Goal: Task Accomplishment & Management: Manage account settings

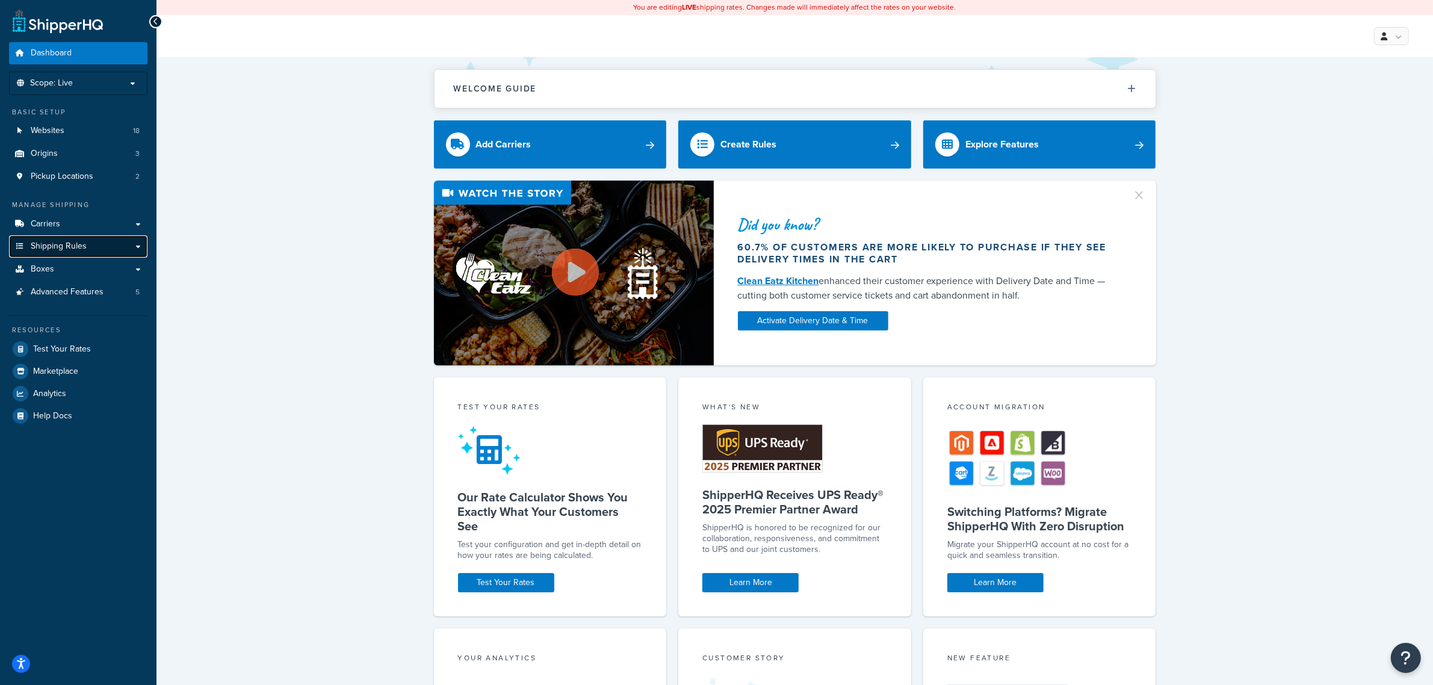
click at [61, 248] on span "Shipping Rules" at bounding box center [59, 246] width 56 height 10
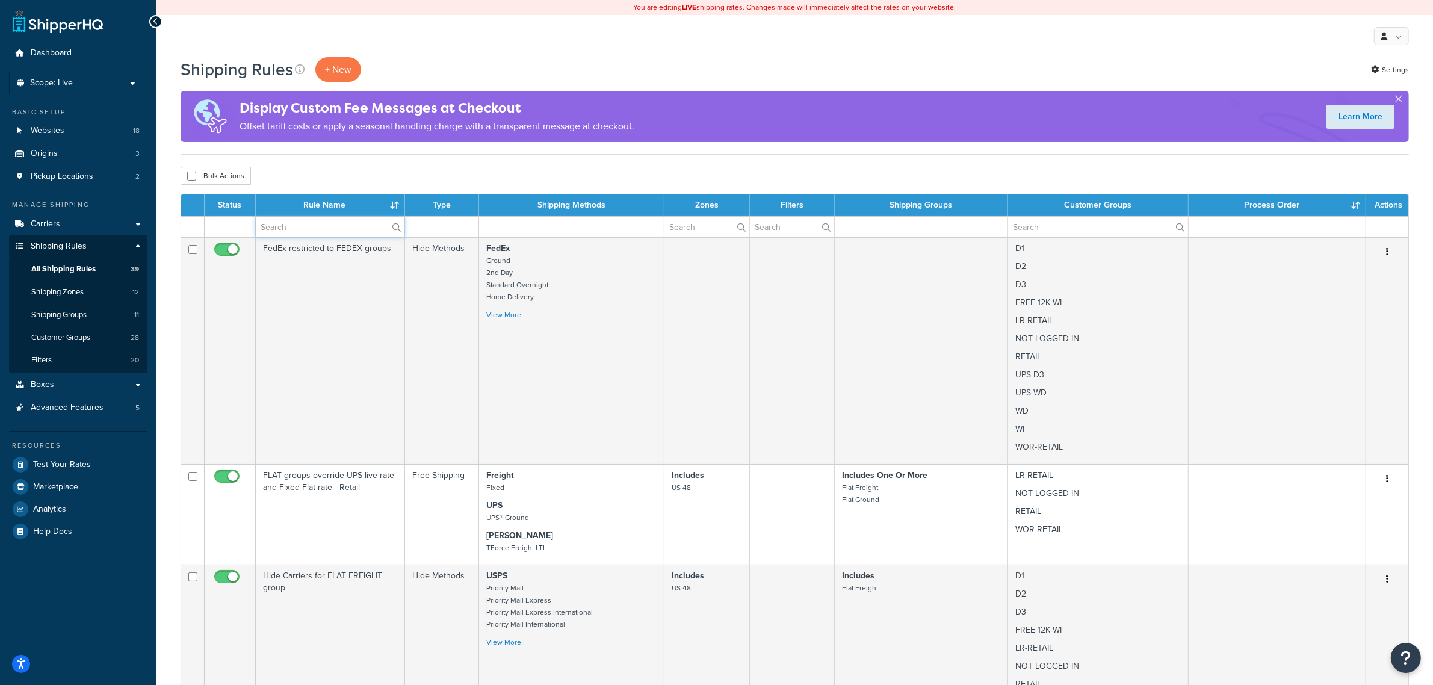
click at [323, 230] on input "text" at bounding box center [330, 227] width 149 height 20
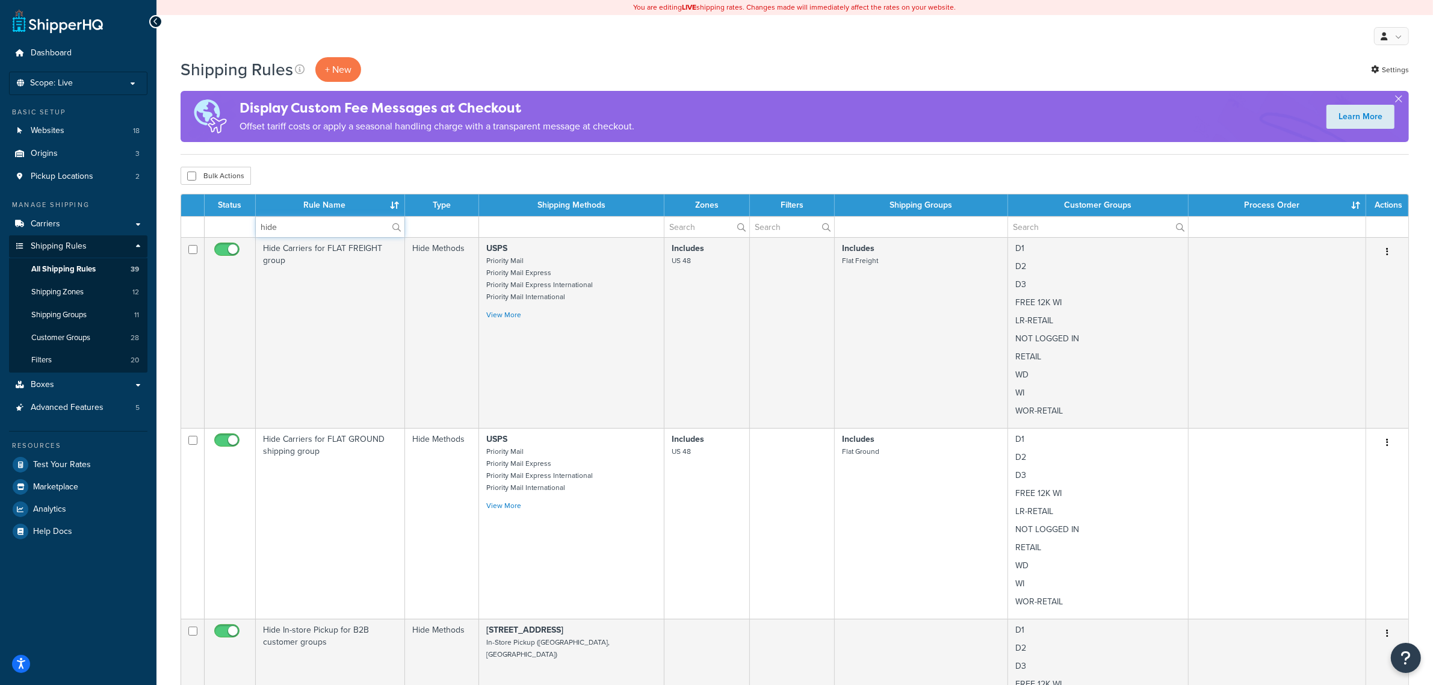
type input "hide"
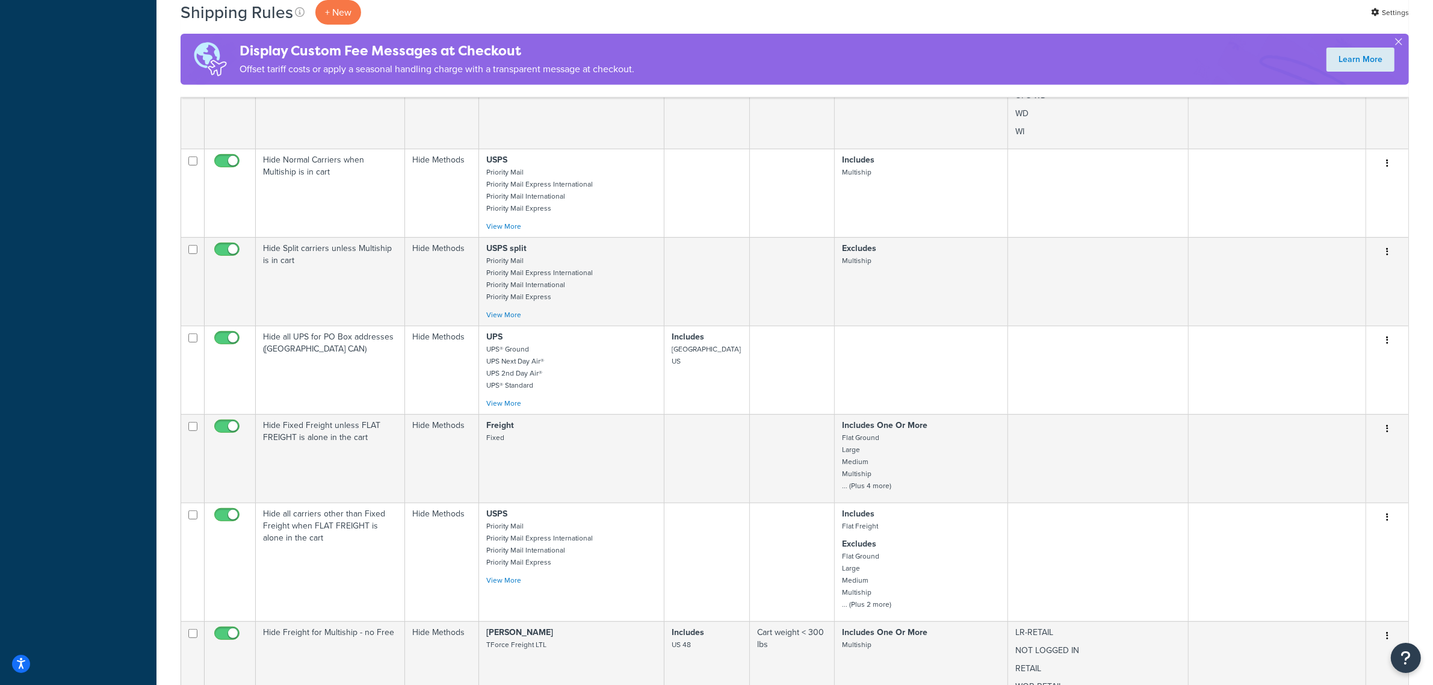
scroll to position [677, 0]
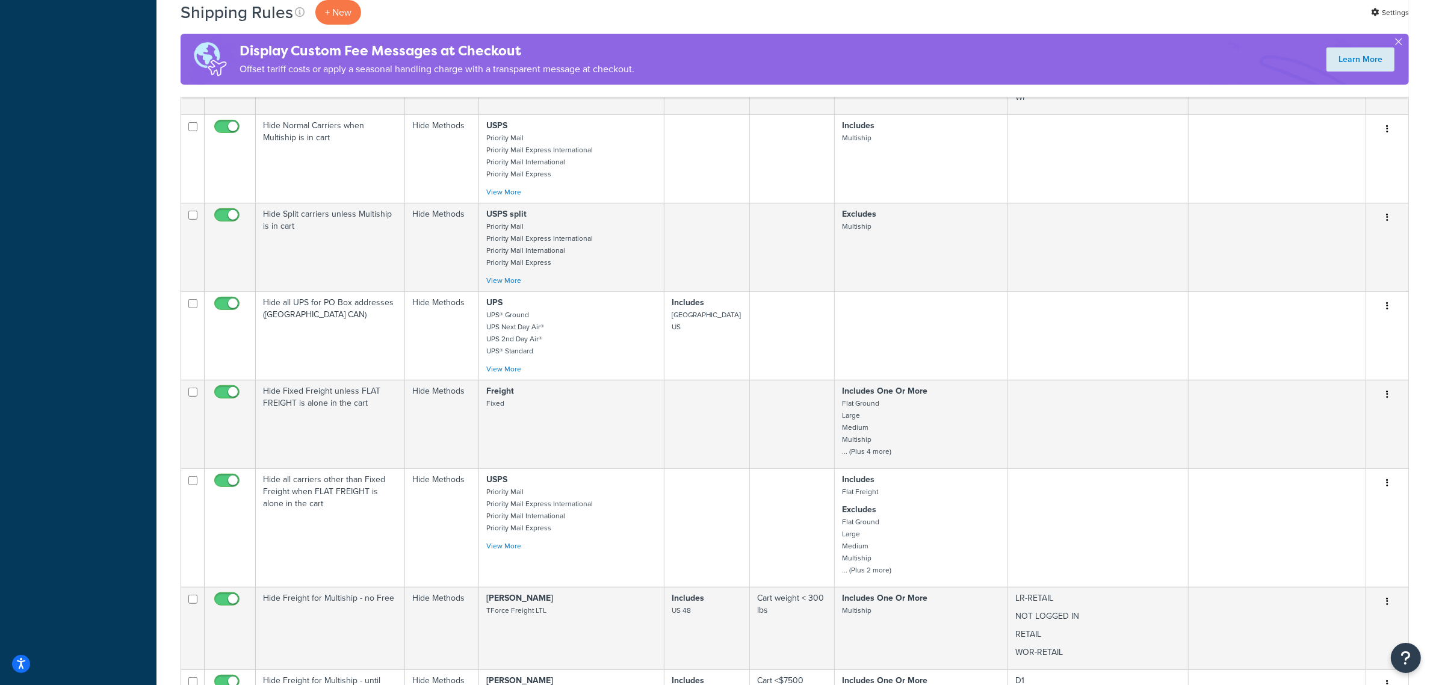
click at [332, 329] on td "Hide all UPS for PO Box addresses (USA CAN)" at bounding box center [330, 335] width 149 height 88
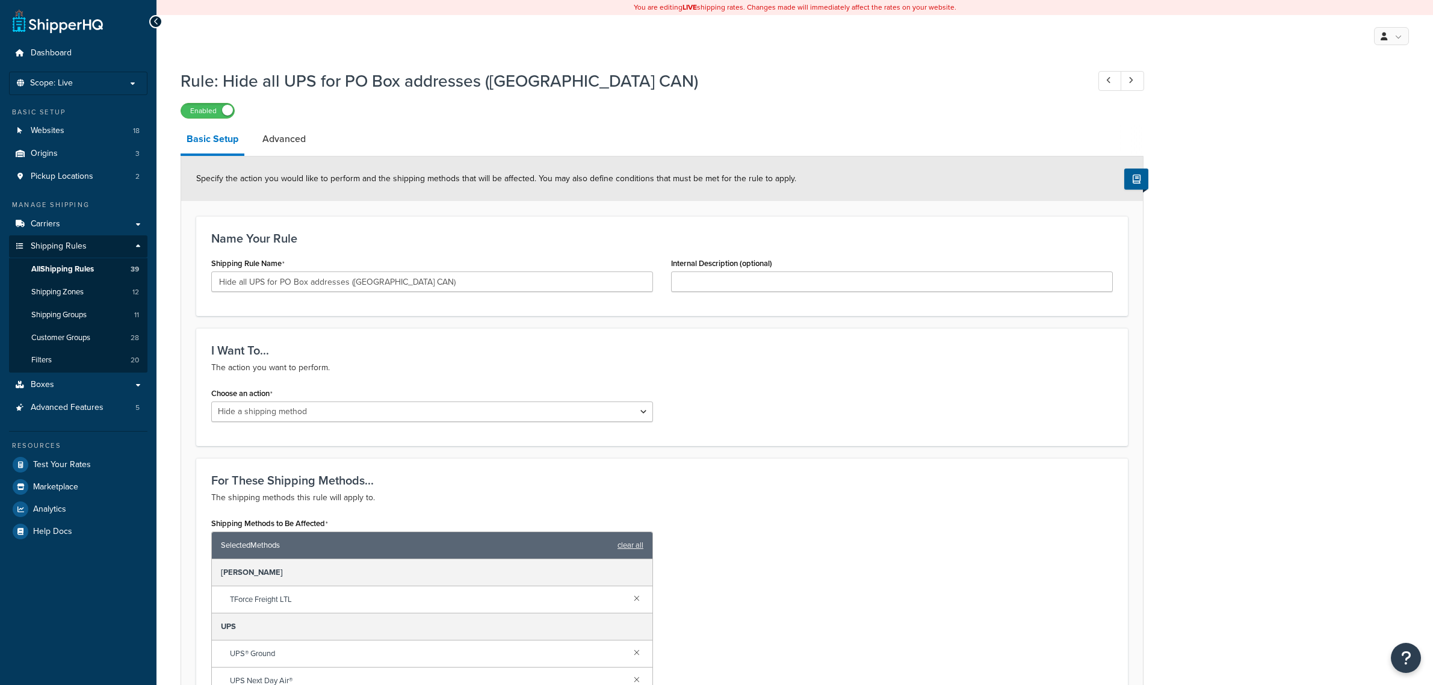
select select "HIDE"
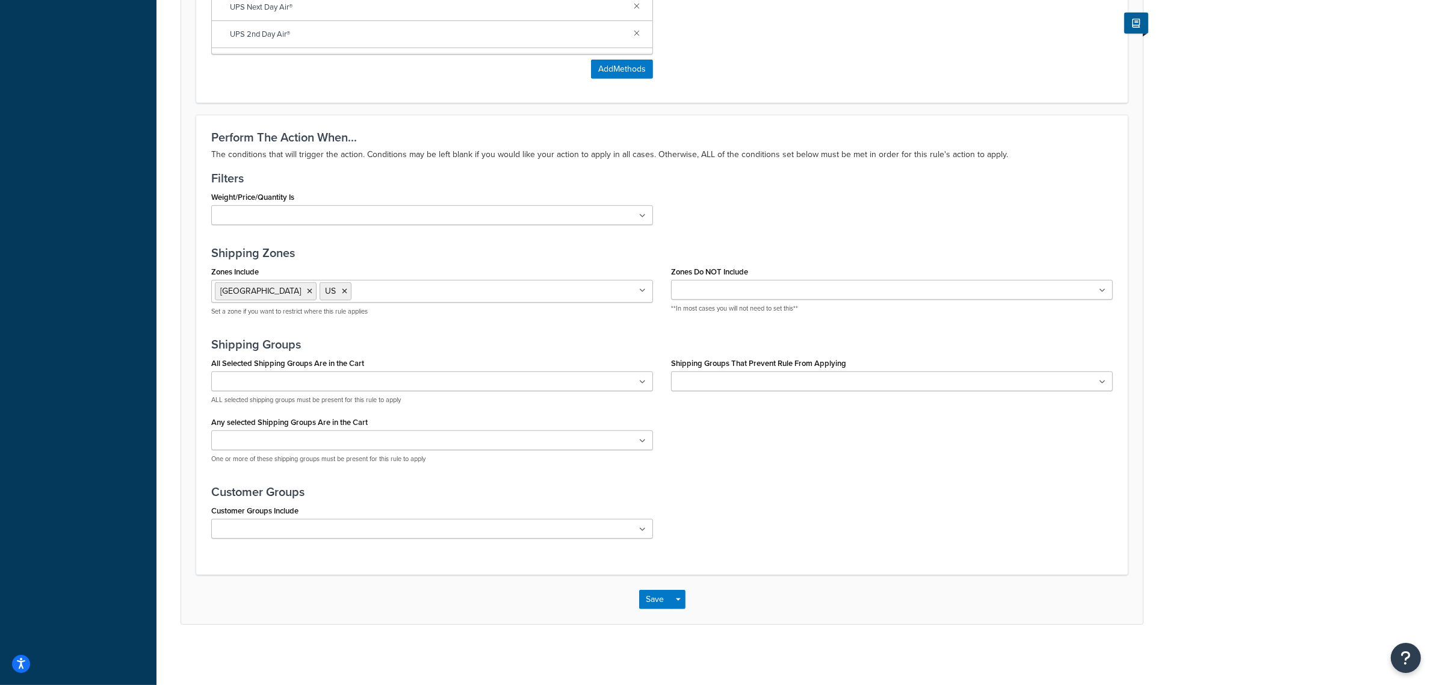
scroll to position [749, 0]
click at [642, 293] on icon at bounding box center [642, 290] width 5 height 7
click at [307, 290] on icon at bounding box center [309, 291] width 5 height 7
click at [323, 290] on icon at bounding box center [322, 291] width 5 height 7
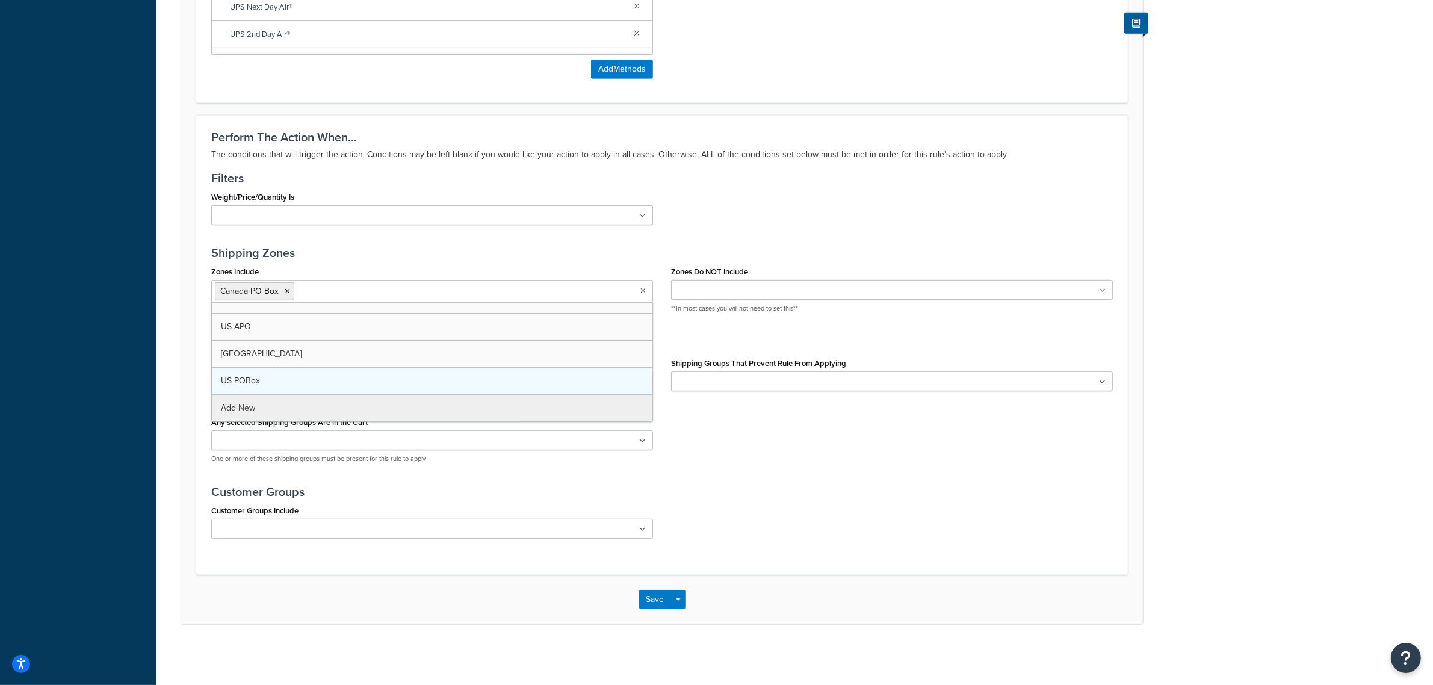
scroll to position [179, 0]
click at [711, 413] on div "All Selected Shipping Groups Are in the Cart AP SHIP FREE Flat Freight Flat Gro…" at bounding box center [662, 414] width 920 height 119
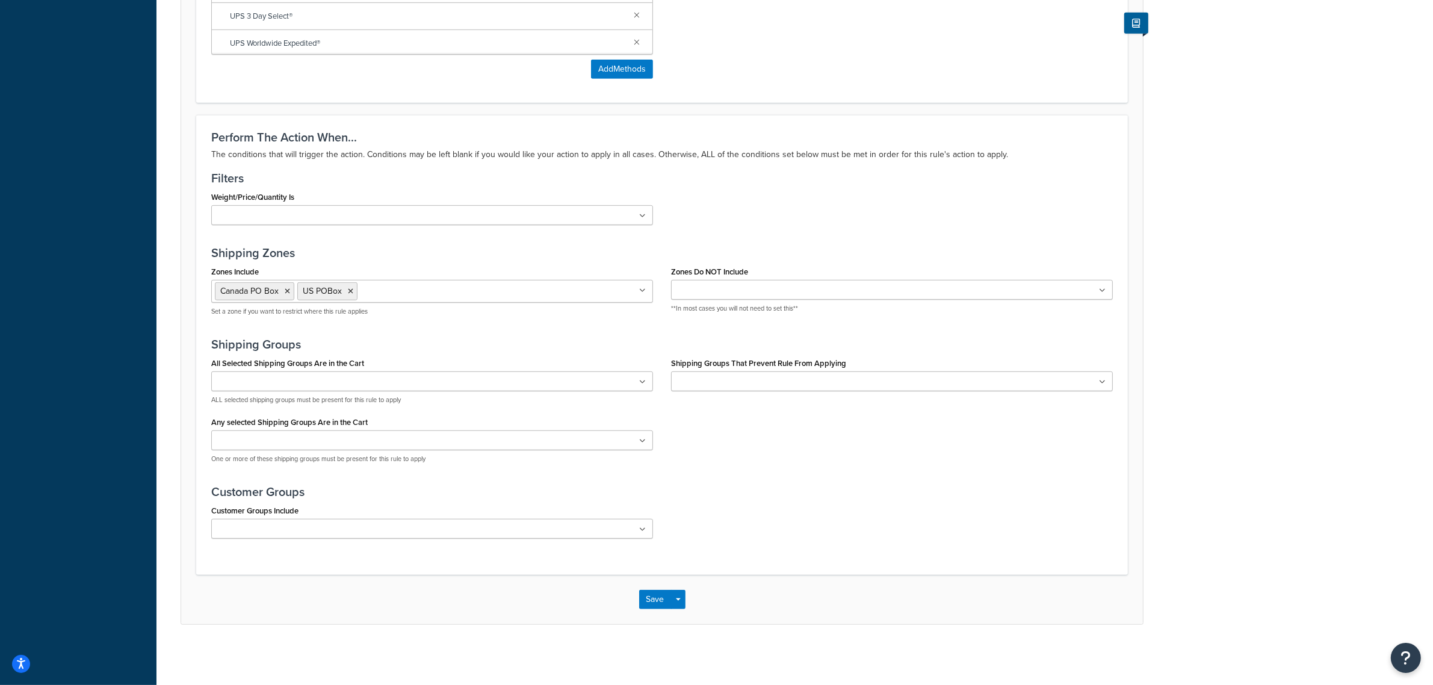
scroll to position [749, 0]
click at [652, 599] on button "Save" at bounding box center [655, 599] width 33 height 19
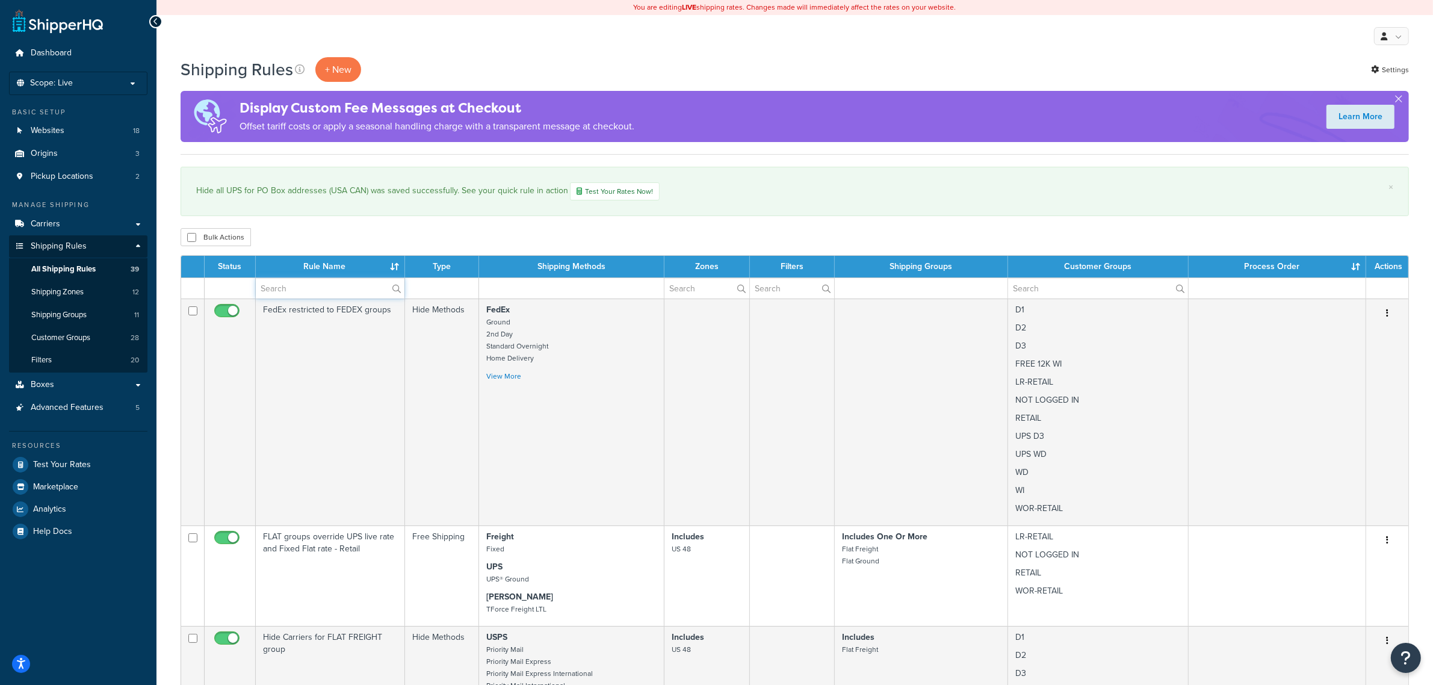
click at [329, 288] on input "text" at bounding box center [330, 288] width 149 height 20
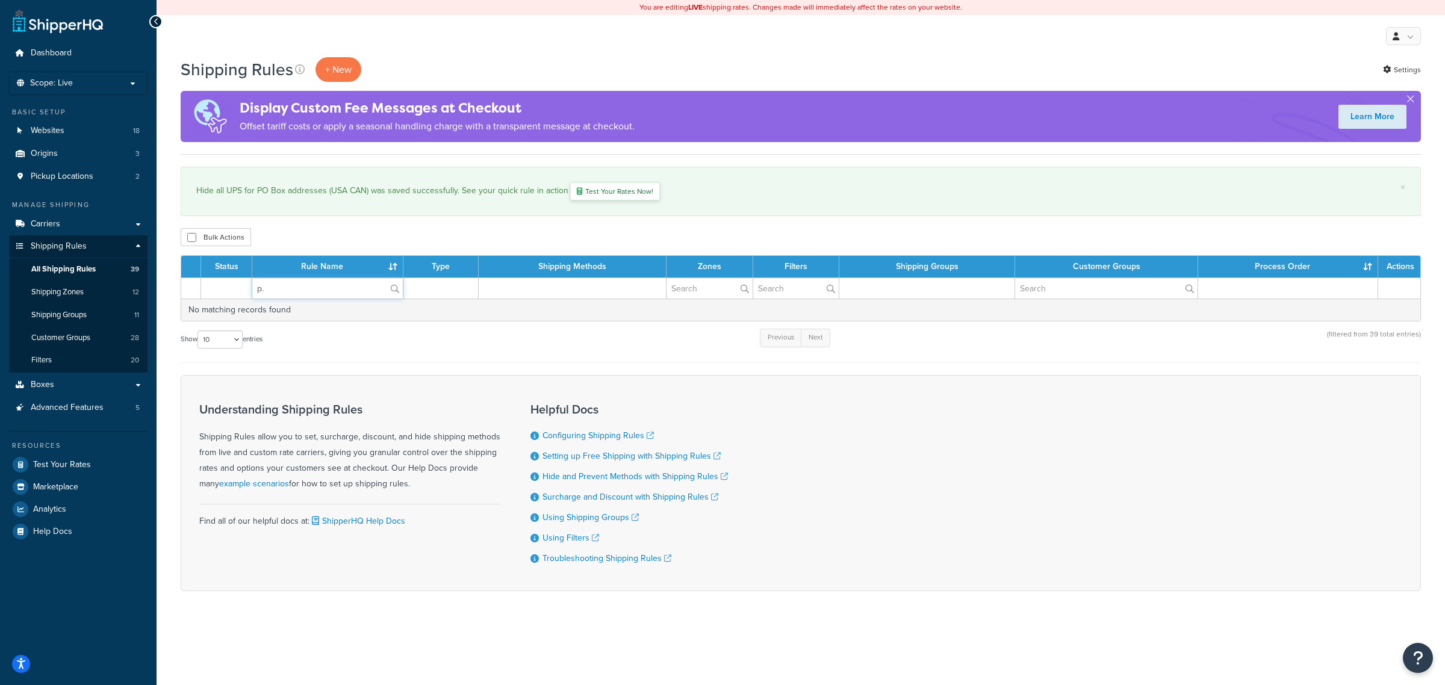
type input "p"
type input "P"
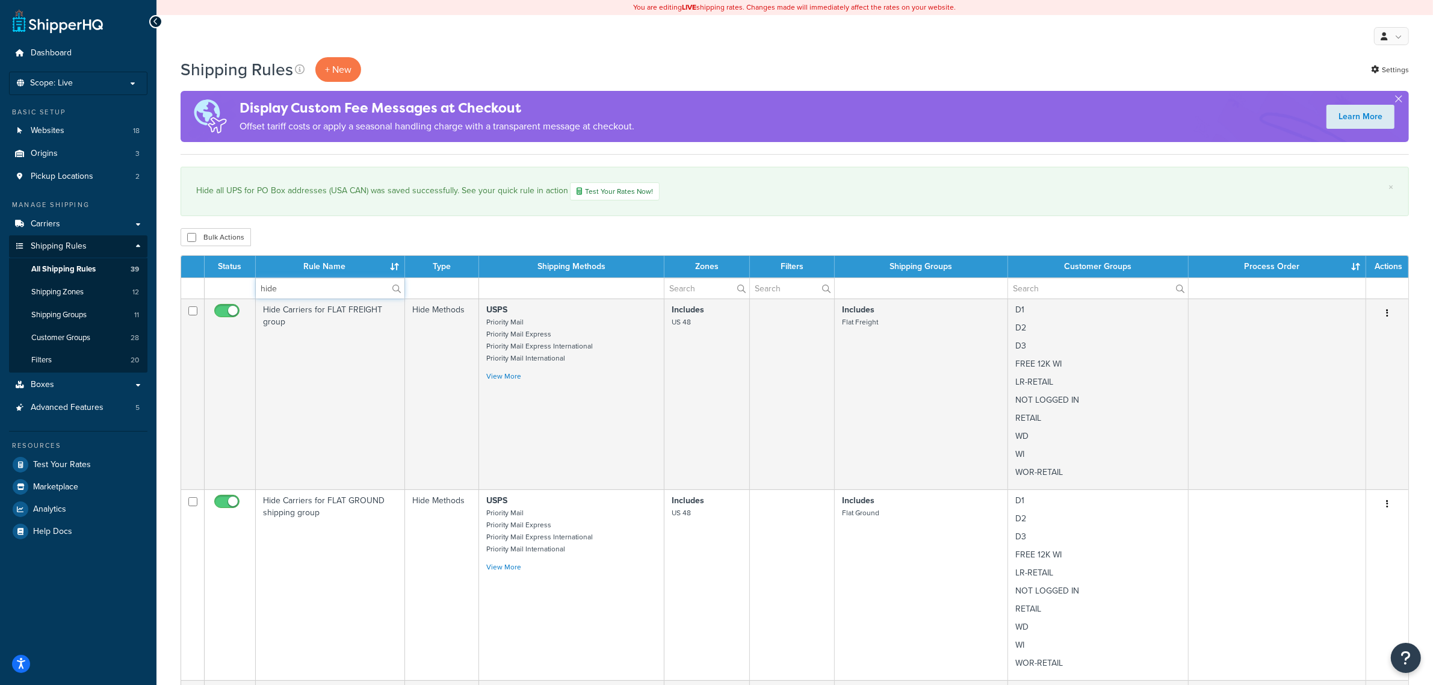
type input "hide"
click at [421, 241] on div "Bulk Actions Duplicate Delete" at bounding box center [795, 237] width 1228 height 18
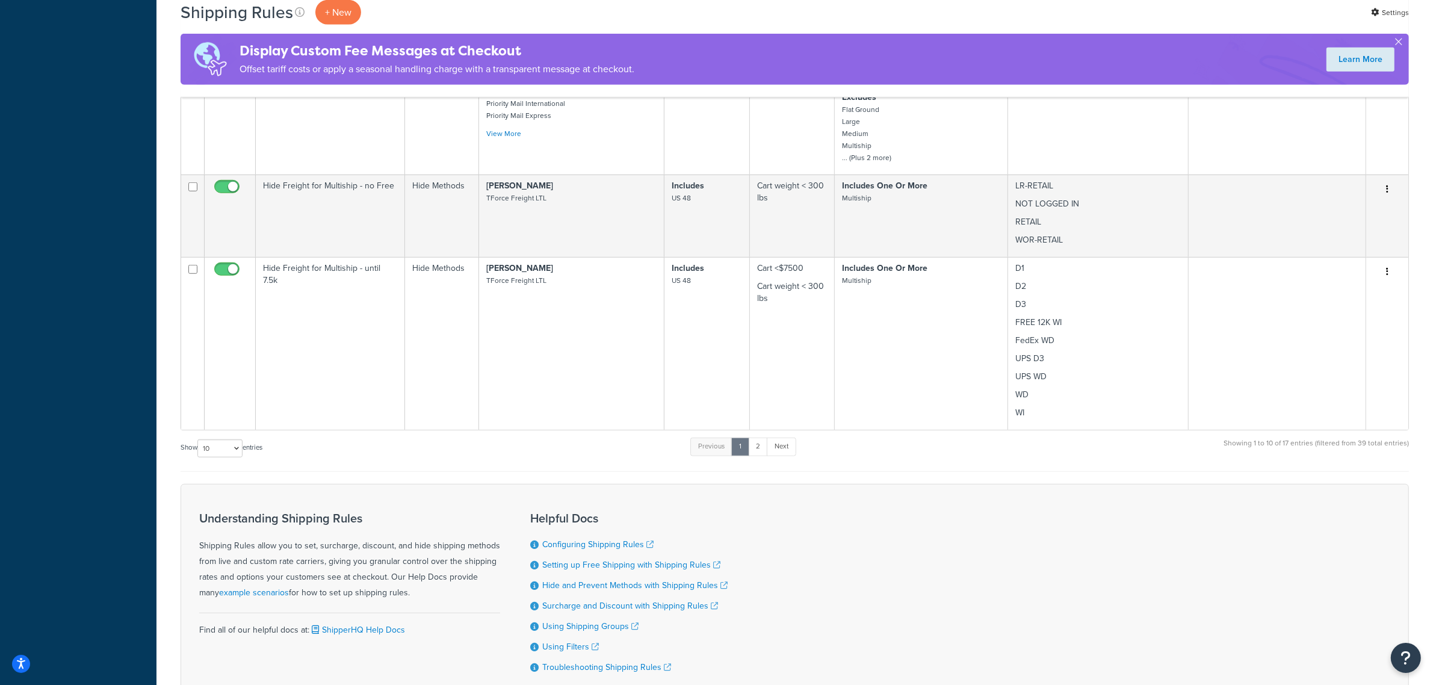
scroll to position [1204, 0]
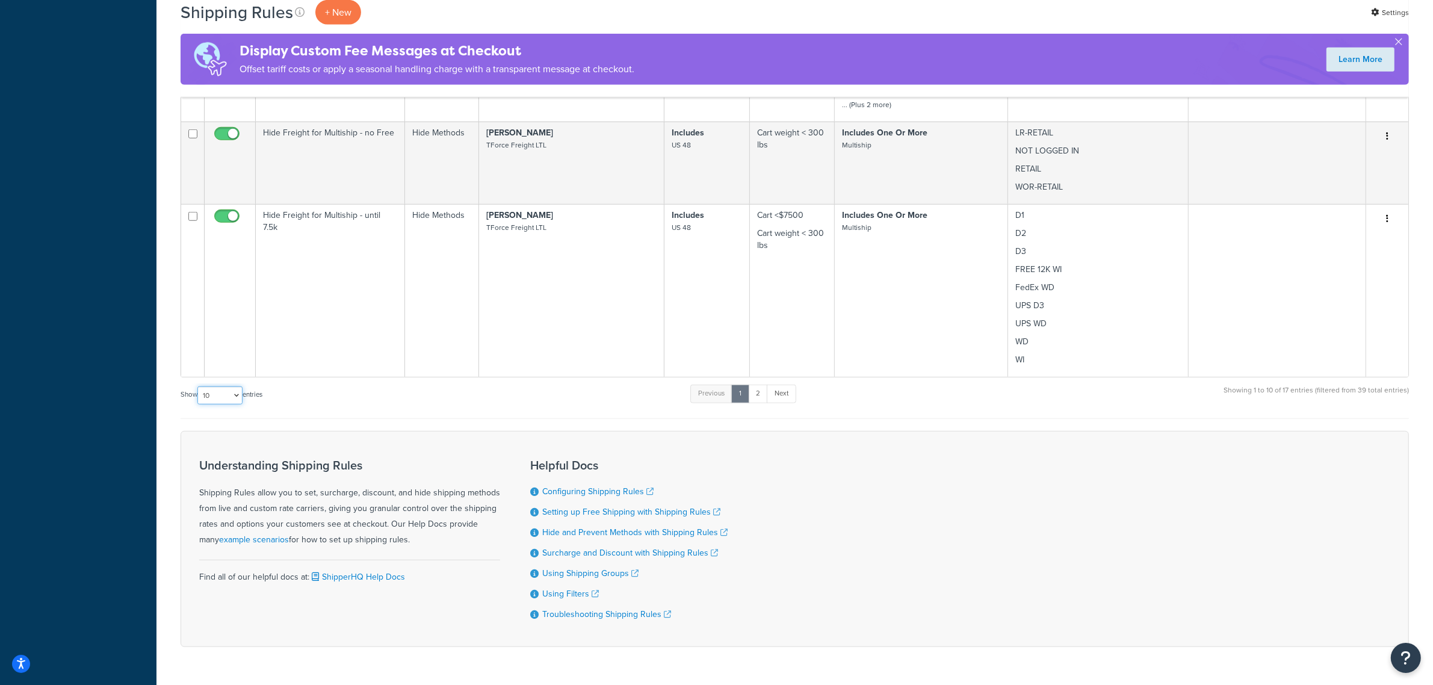
click at [229, 404] on select "10 15 25 50 100 1000" at bounding box center [219, 395] width 45 height 18
select select "25"
click at [199, 401] on select "10 15 25 50 100 1000" at bounding box center [219, 395] width 45 height 18
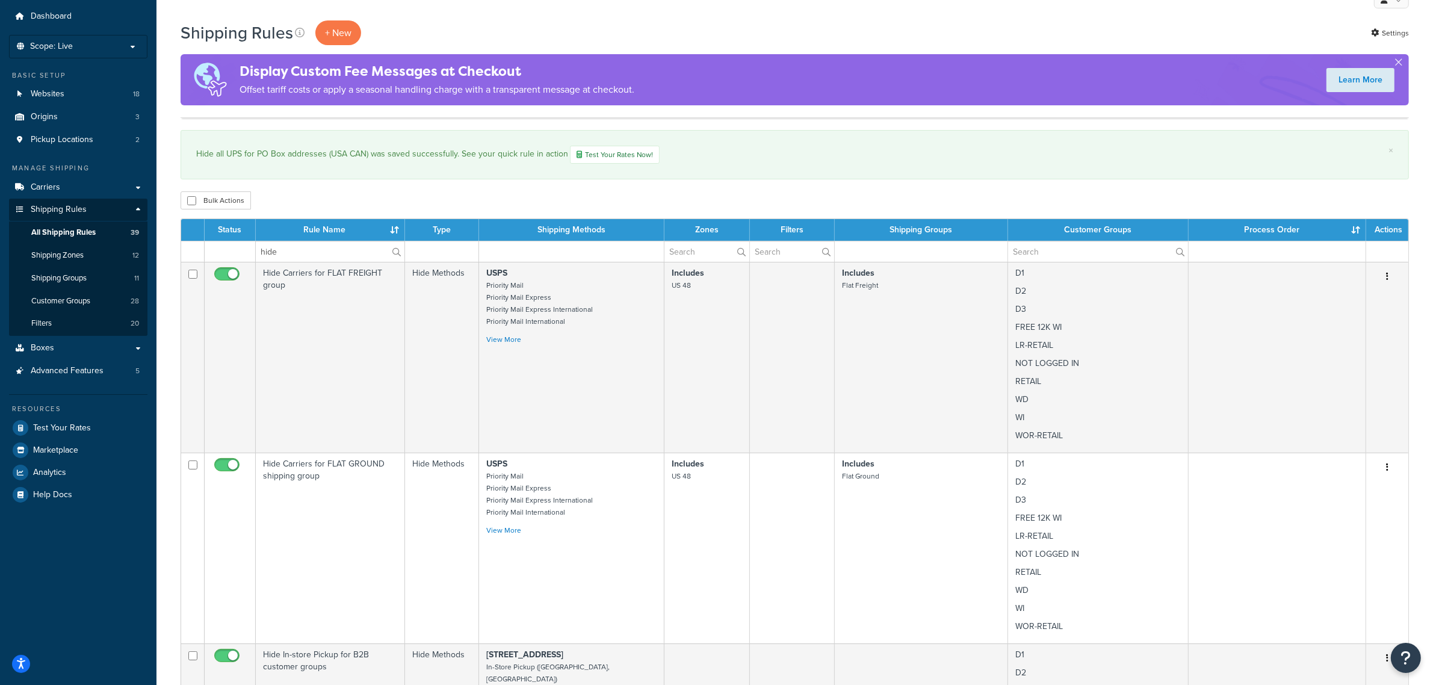
scroll to position [0, 0]
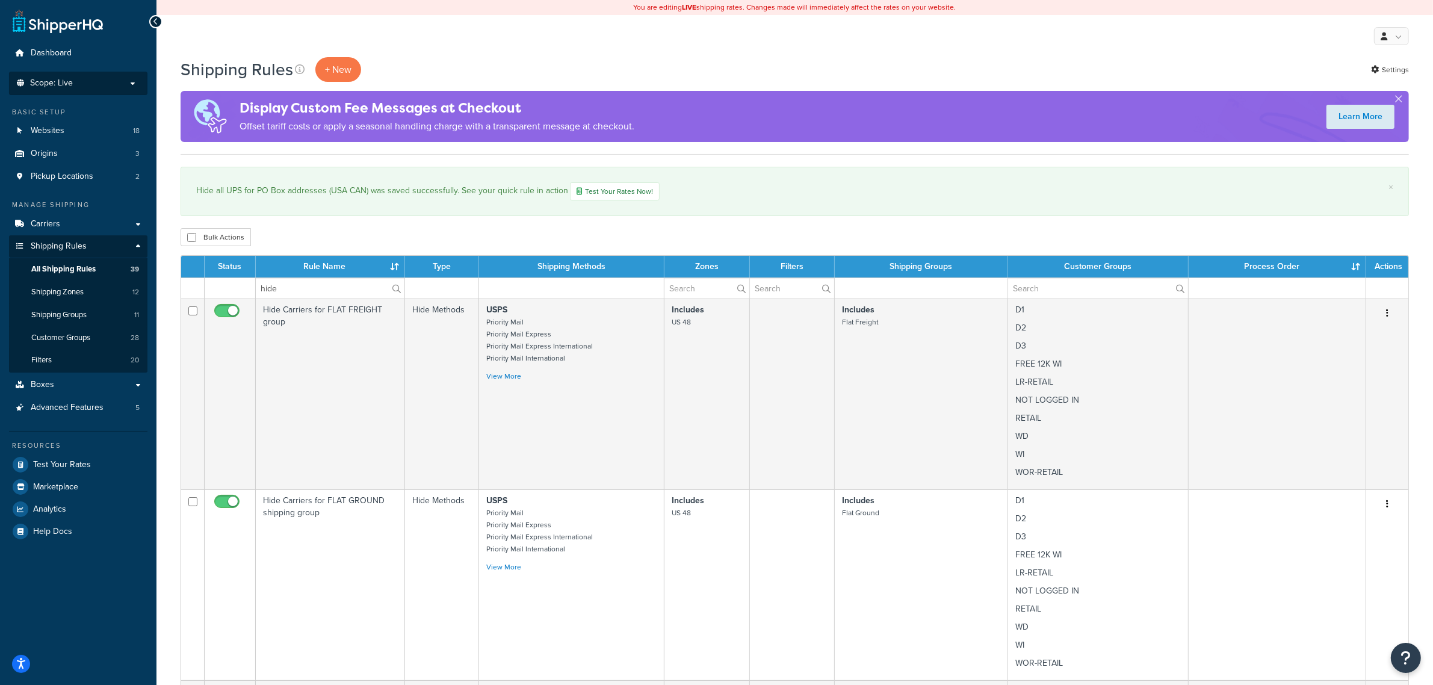
click at [69, 81] on span "Scope: Live" at bounding box center [51, 83] width 43 height 10
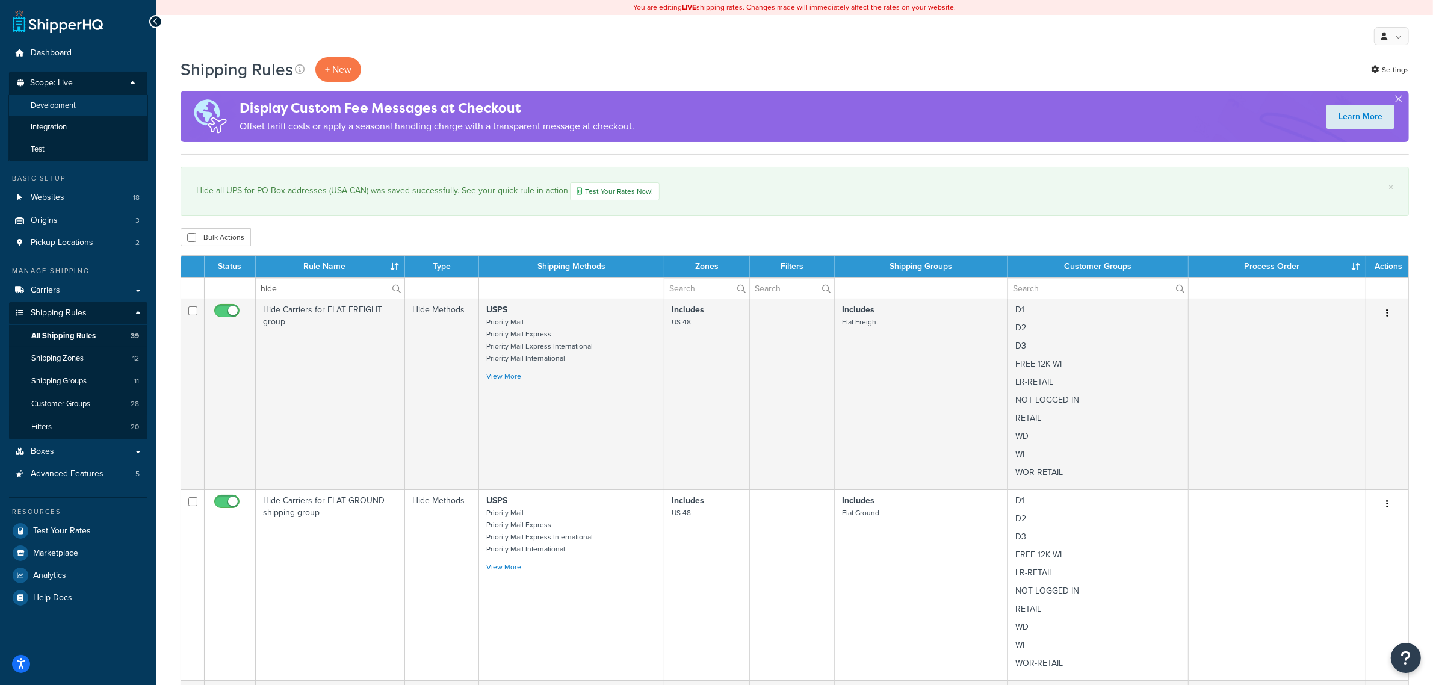
click at [67, 107] on span "Development" at bounding box center [53, 106] width 45 height 10
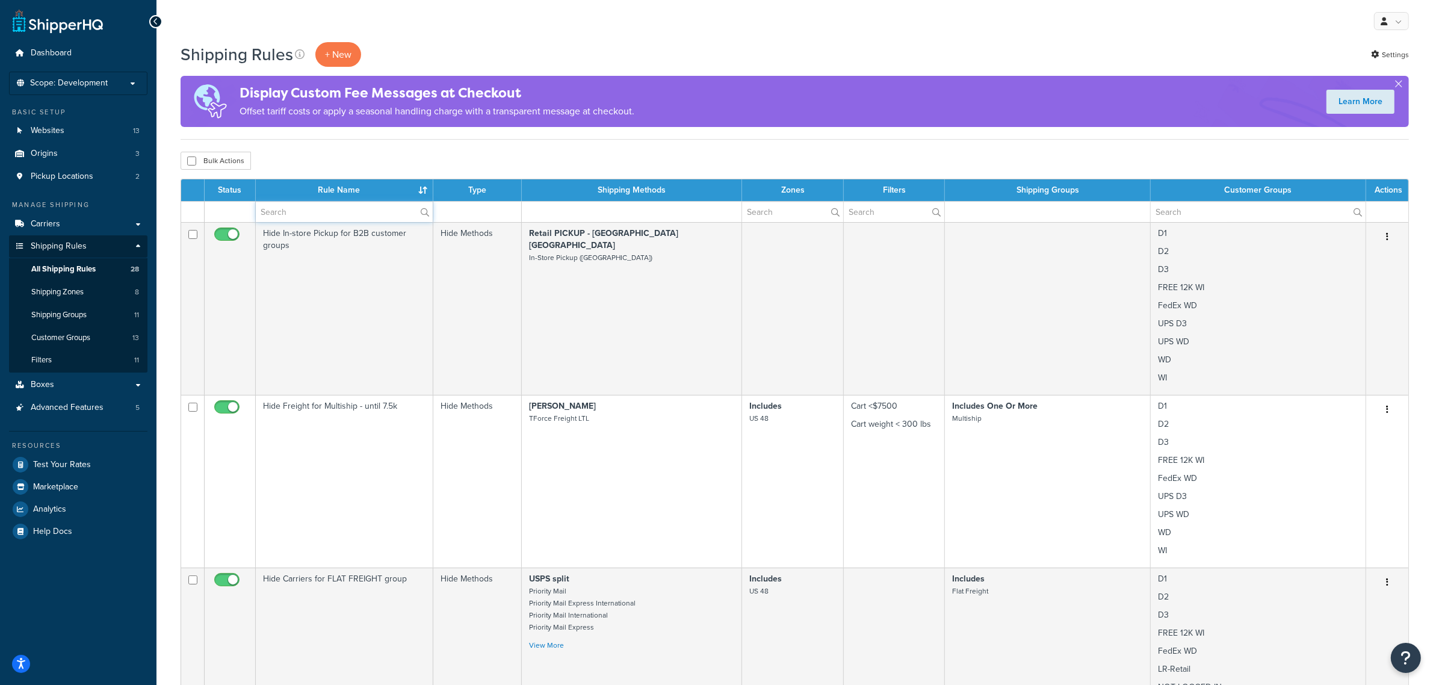
click at [357, 217] on input "text" at bounding box center [344, 212] width 177 height 20
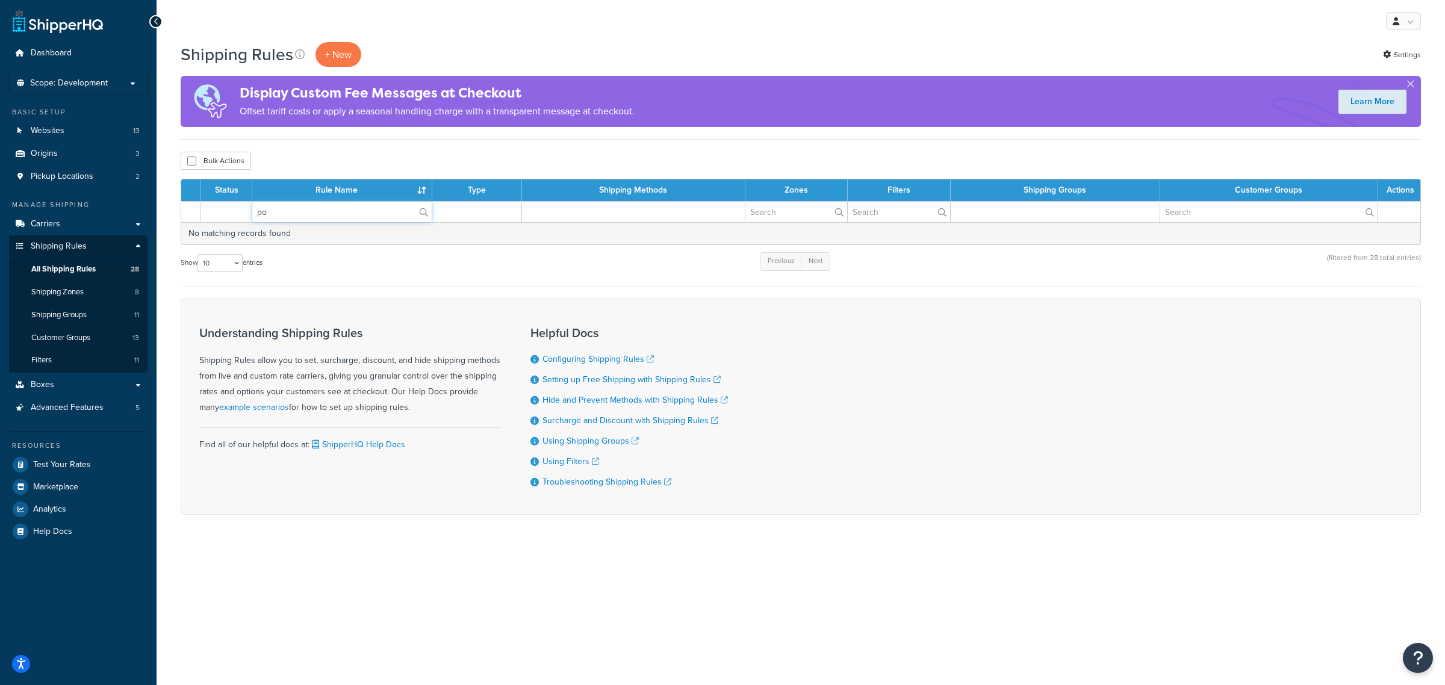
type input "p"
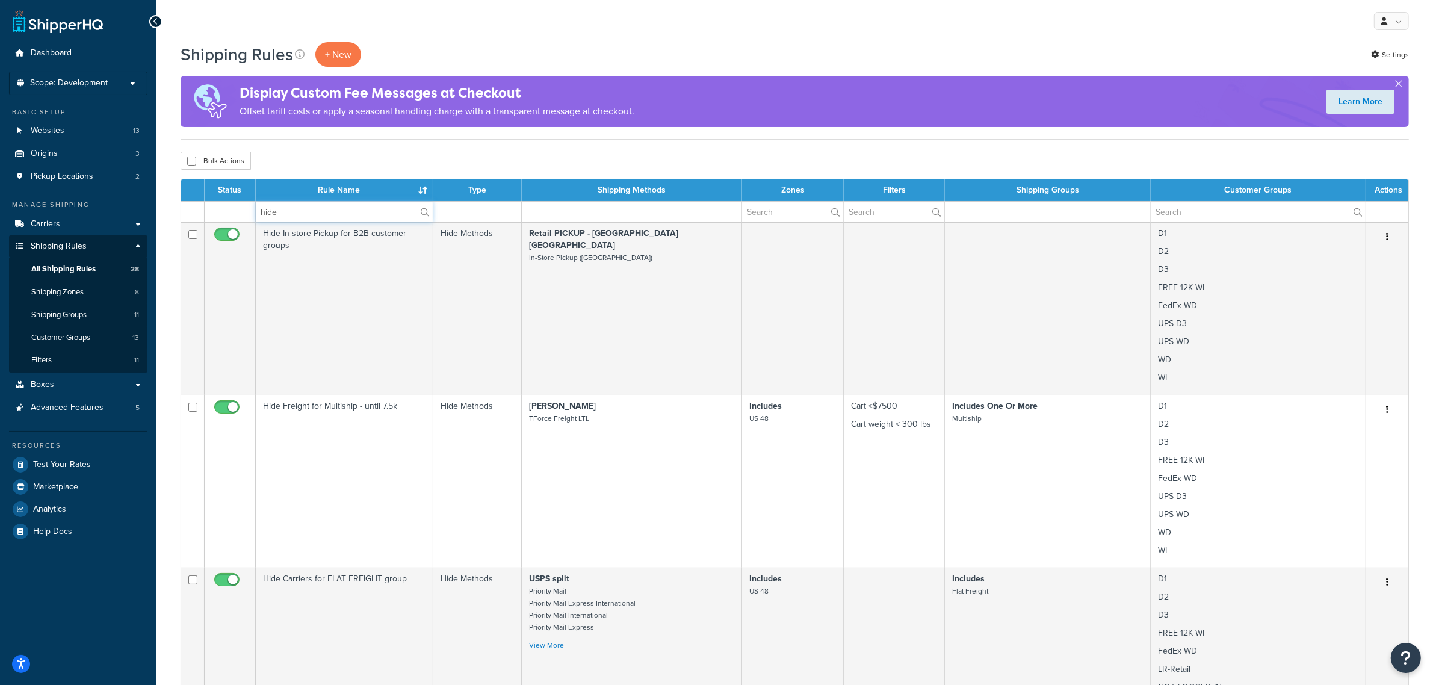
type input "hide"
click at [398, 138] on div "Shipping Rules + New Settings Display Custom Fee Messages at Checkout Offset ta…" at bounding box center [795, 91] width 1228 height 98
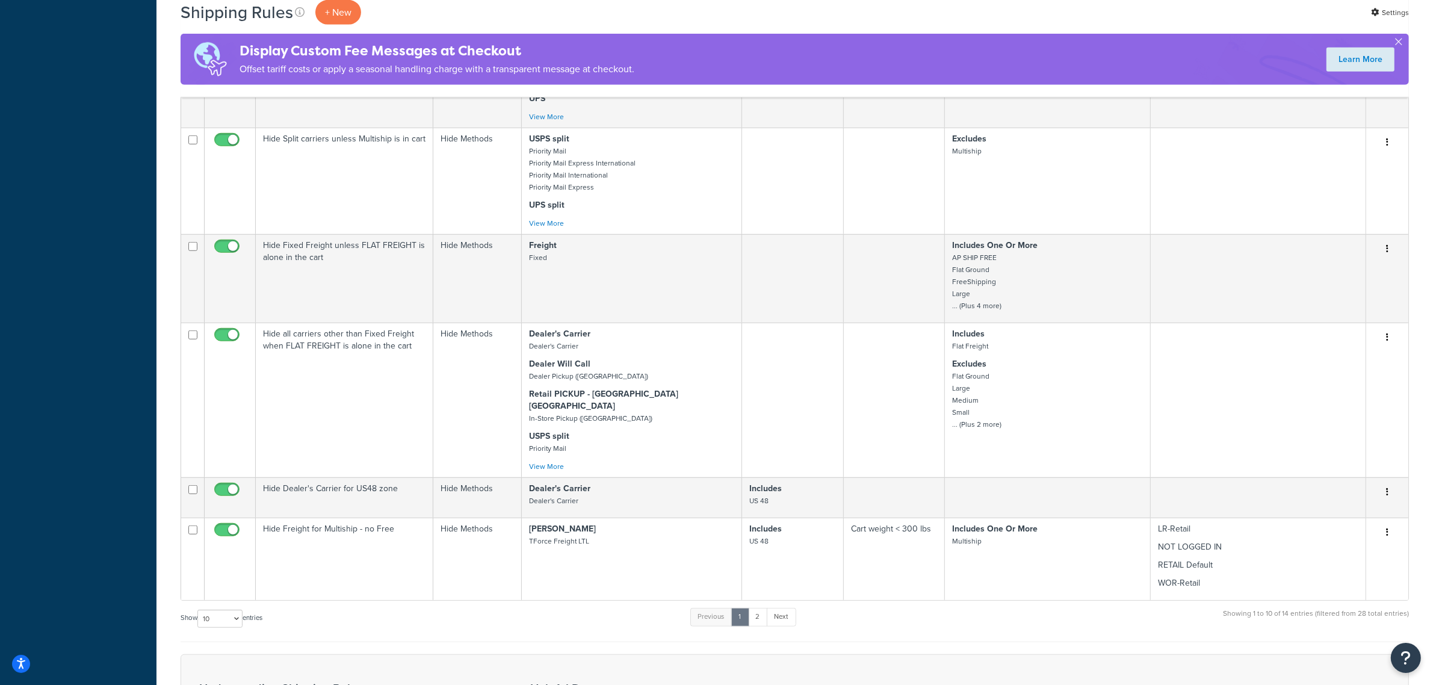
scroll to position [1053, 0]
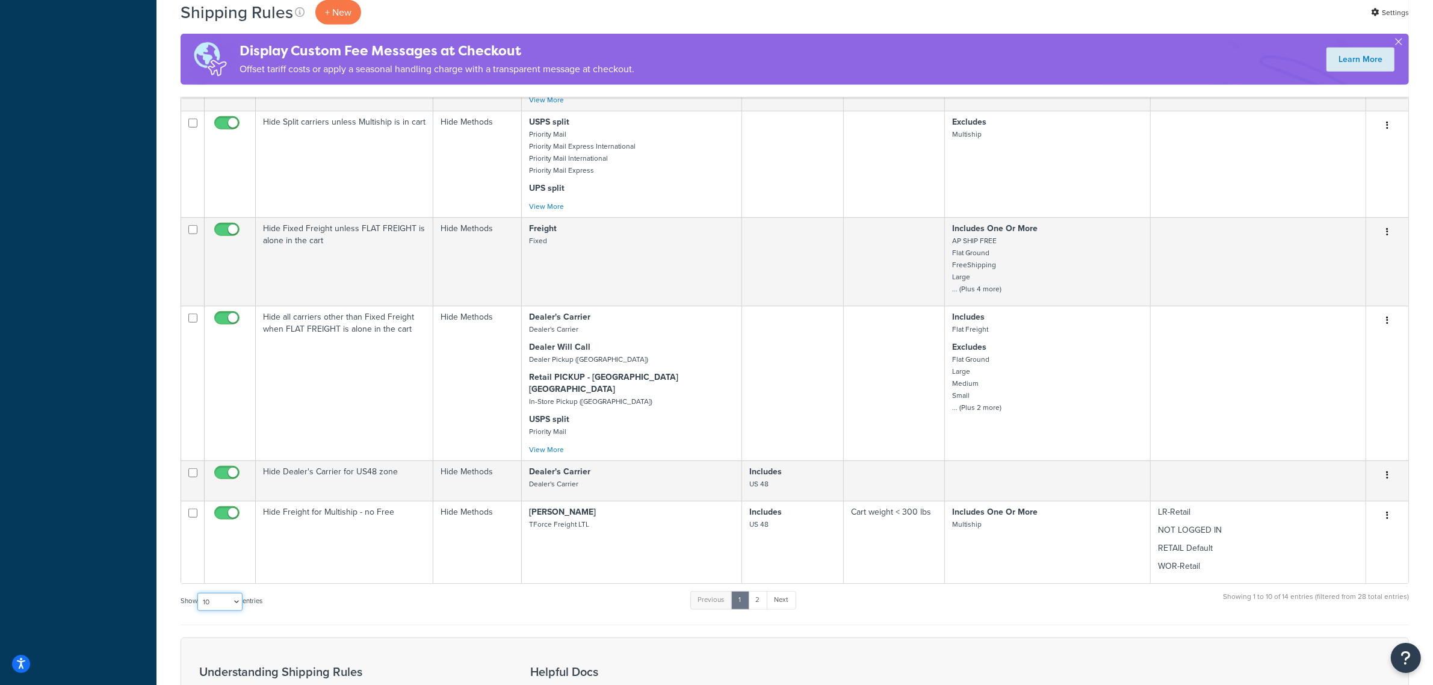
click at [226, 605] on select "10 15 25 50 100 1000" at bounding box center [219, 602] width 45 height 18
select select "100"
click at [199, 593] on select "10 15 25 50 100 1000" at bounding box center [219, 602] width 45 height 18
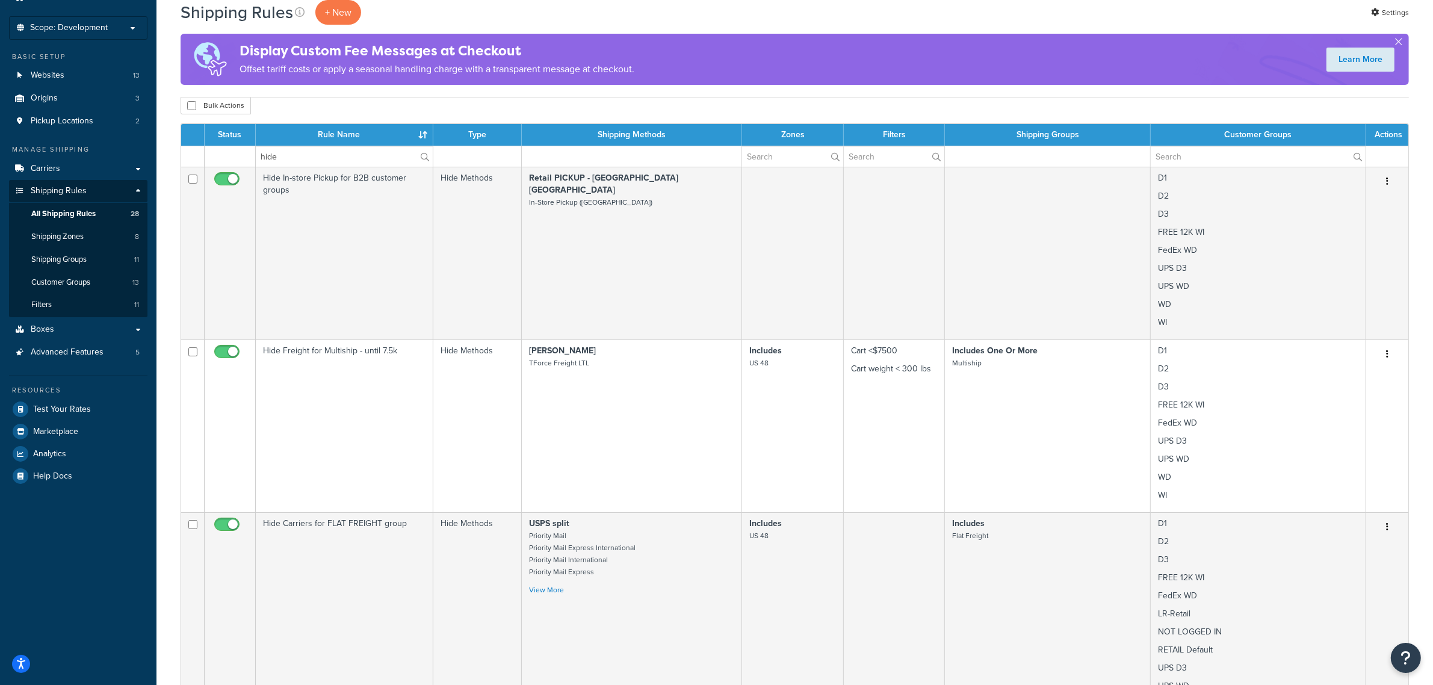
scroll to position [0, 0]
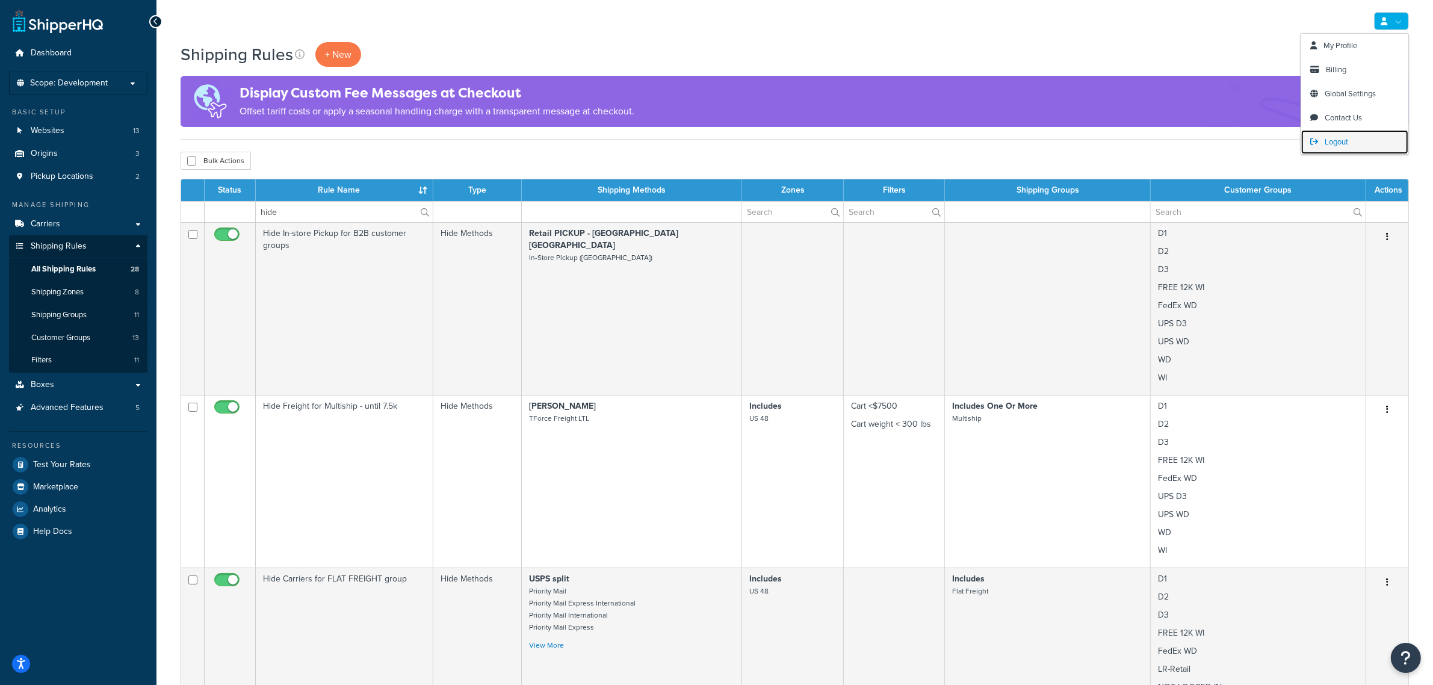
click at [1331, 139] on span "Logout" at bounding box center [1336, 141] width 23 height 11
